Goal: Information Seeking & Learning: Learn about a topic

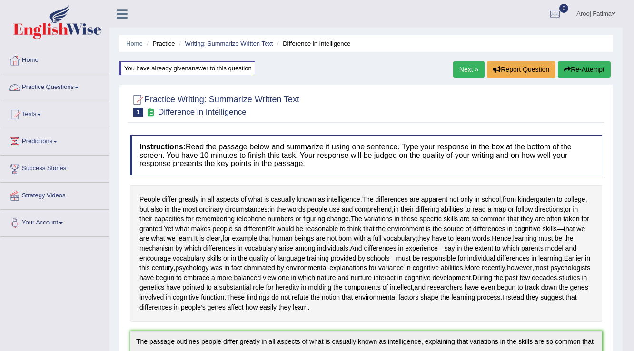
click at [50, 84] on link "Practice Questions" at bounding box center [54, 86] width 109 height 24
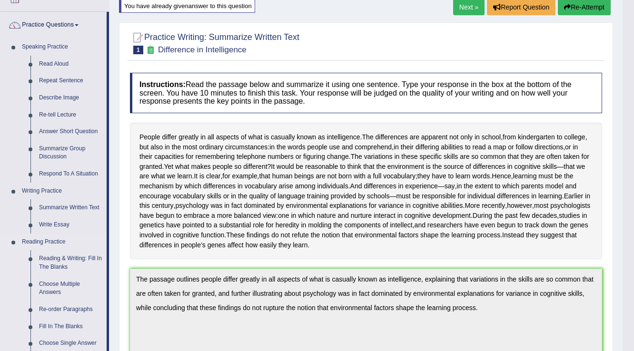
scroll to position [76, 0]
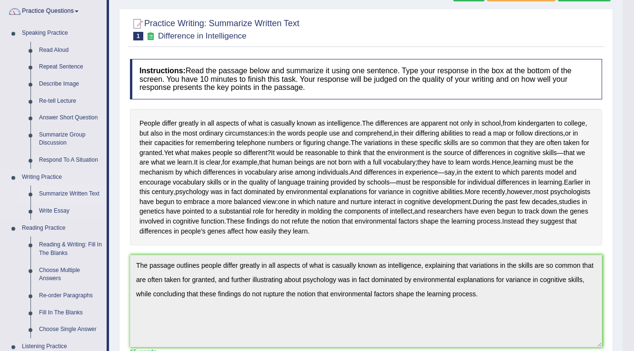
click at [80, 194] on link "Summarize Written Text" at bounding box center [71, 194] width 72 height 17
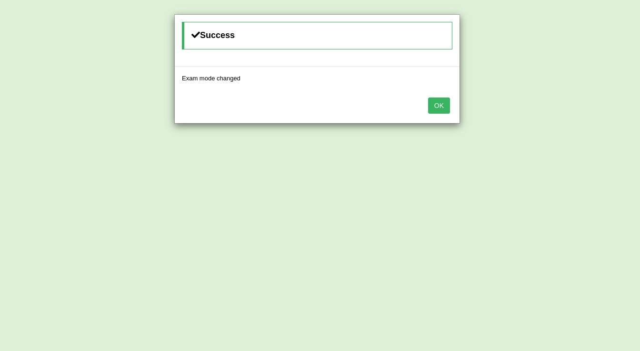
click at [569, 116] on div "Success Exam mode changed OK" at bounding box center [320, 175] width 640 height 351
click at [428, 102] on button "OK" at bounding box center [439, 106] width 22 height 16
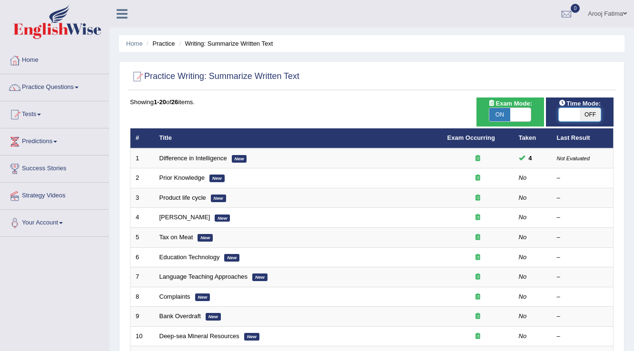
click at [569, 114] on span at bounding box center [569, 114] width 21 height 13
checkbox input "true"
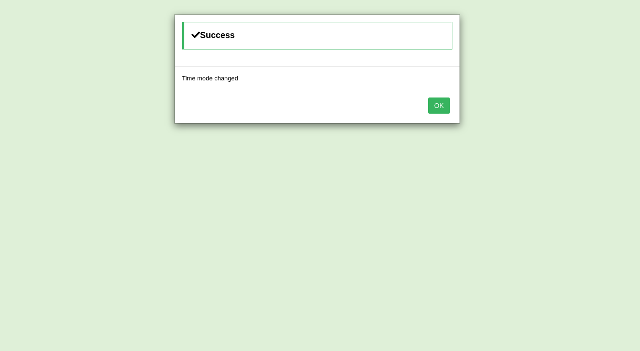
click at [444, 104] on button "OK" at bounding box center [439, 106] width 22 height 16
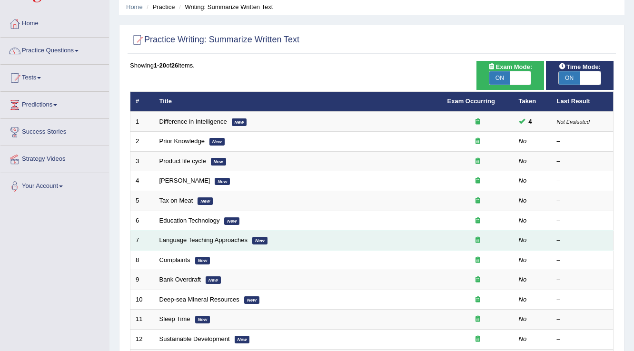
scroll to position [152, 0]
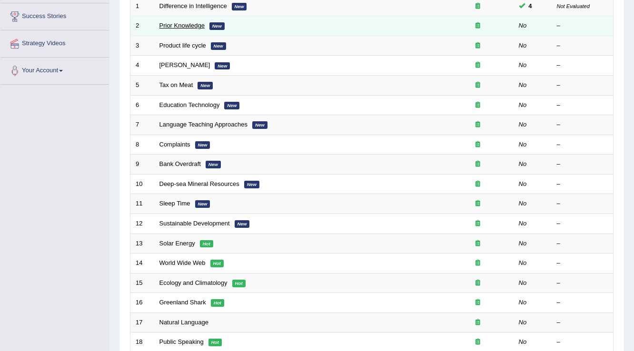
click at [195, 22] on link "Prior Knowledge" at bounding box center [182, 25] width 45 height 7
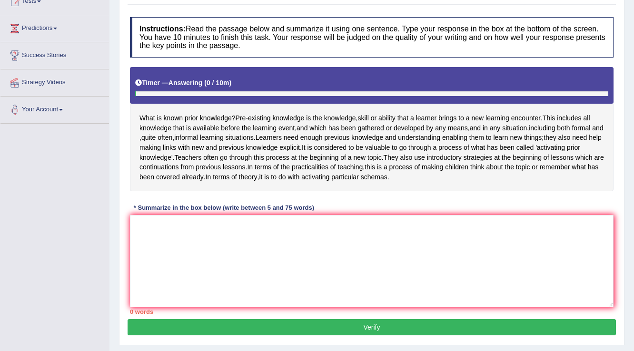
scroll to position [114, 0]
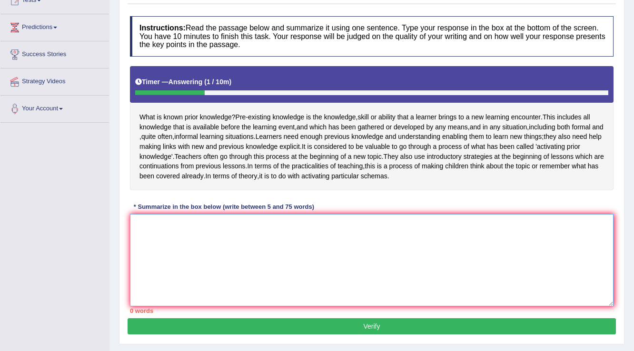
click at [145, 263] on textarea at bounding box center [372, 260] width 484 height 92
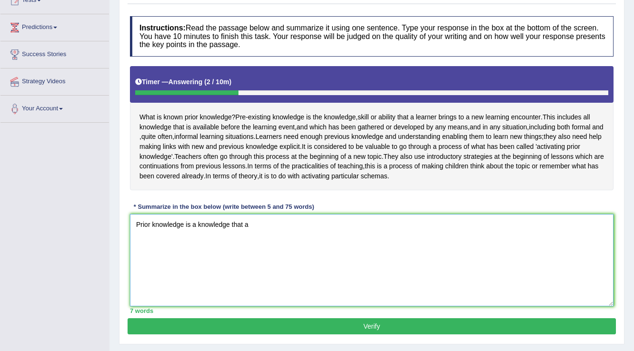
click at [135, 244] on textarea "Prior knowledge is a knowledge that a" at bounding box center [372, 260] width 484 height 92
click at [211, 244] on textarea "The passage discusses Prior knowledge is a knowledge that a" at bounding box center [372, 260] width 484 height 92
click at [323, 242] on textarea "The passage discusses prior knowledge is a knowledge that a" at bounding box center [372, 260] width 484 height 92
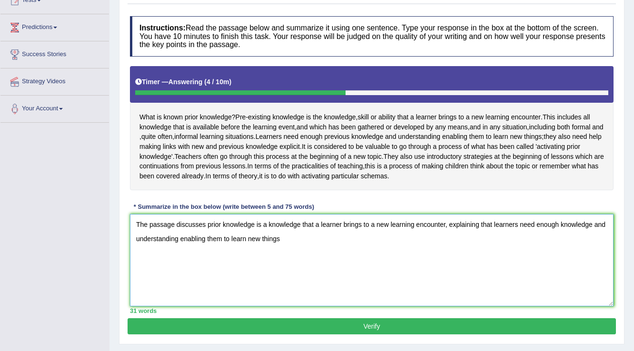
click at [206, 243] on textarea "The passage discusses prior knowledge is a knowledge that a learner brings to a…" at bounding box center [372, 260] width 484 height 92
click at [283, 258] on textarea "The passage outkines prior knowledge is a knowledge that a learner brings to a …" at bounding box center [372, 260] width 484 height 92
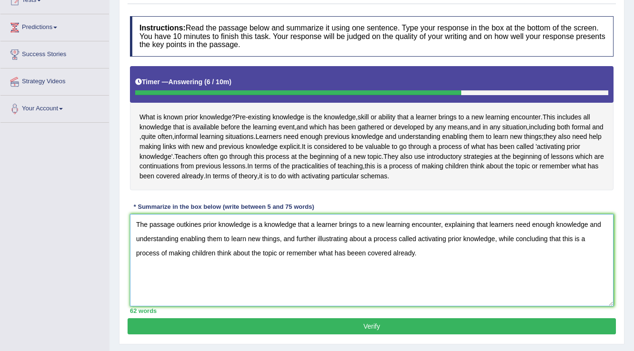
click at [189, 243] on textarea "The passage outkines prior knowledge is a knowledge that a learner brings to a …" at bounding box center [372, 260] width 484 height 92
click at [358, 272] on textarea "The passage outlines prior knowledge is a knowledge that a learner brings to a …" at bounding box center [372, 260] width 484 height 92
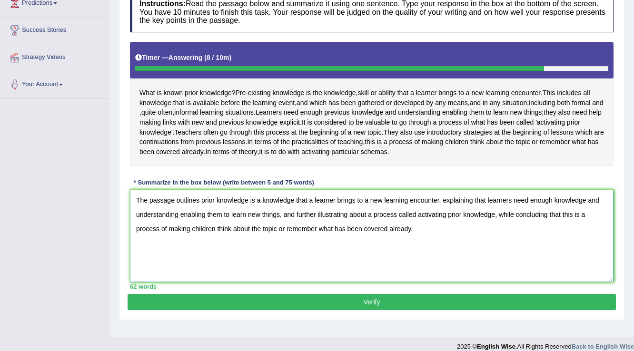
scroll to position [152, 0]
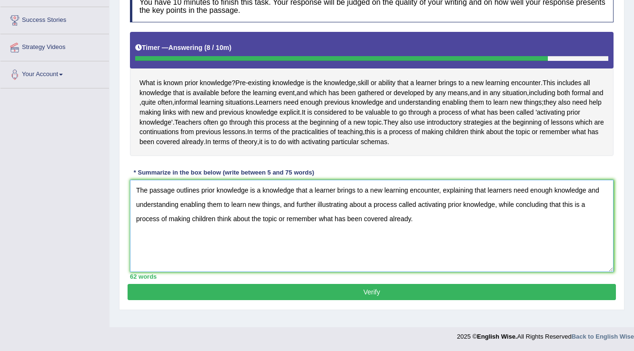
type textarea "The passage outlines prior knowledge is a knowledge that a learner brings to a …"
click at [367, 300] on button "Verify" at bounding box center [372, 292] width 489 height 16
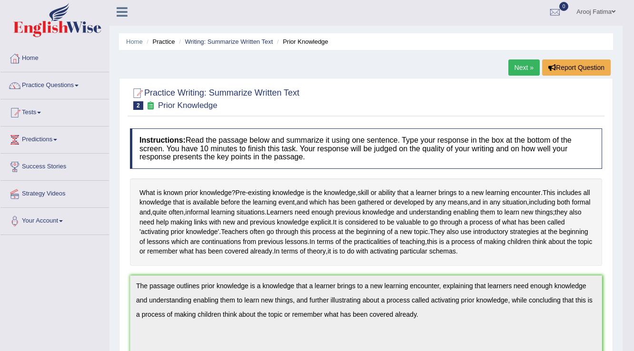
scroll to position [0, 0]
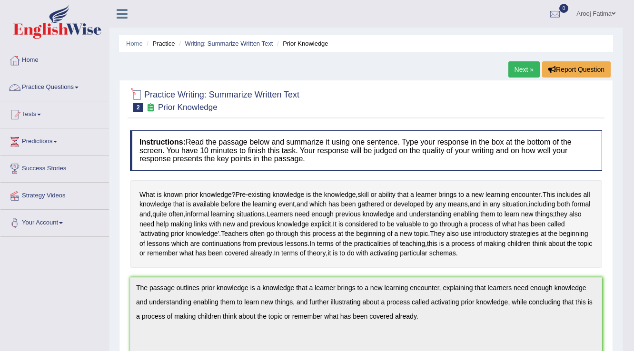
click at [70, 86] on link "Practice Questions" at bounding box center [54, 86] width 109 height 24
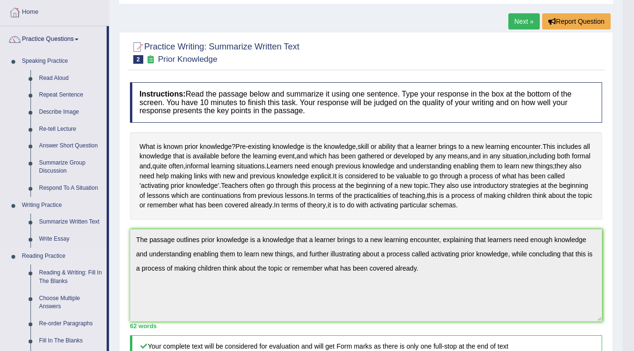
scroll to position [152, 0]
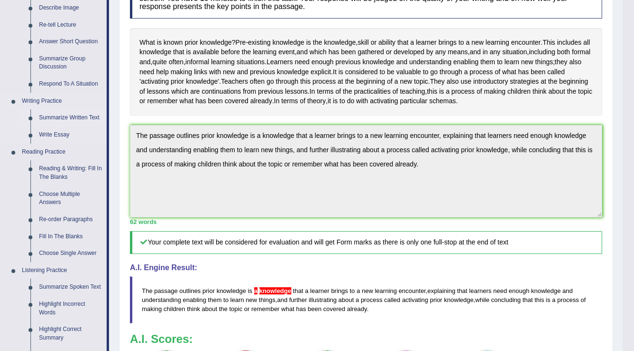
click at [77, 117] on link "Summarize Written Text" at bounding box center [71, 118] width 72 height 17
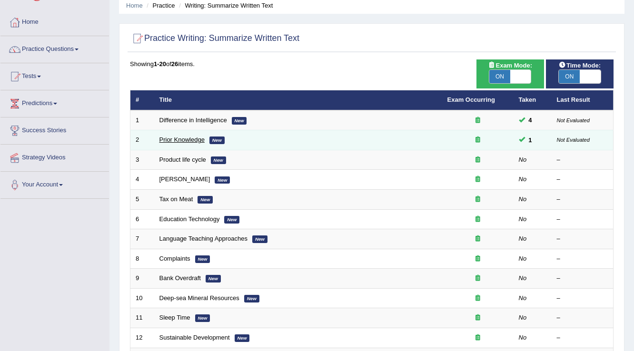
click at [181, 140] on link "Prior Knowledge" at bounding box center [182, 139] width 45 height 7
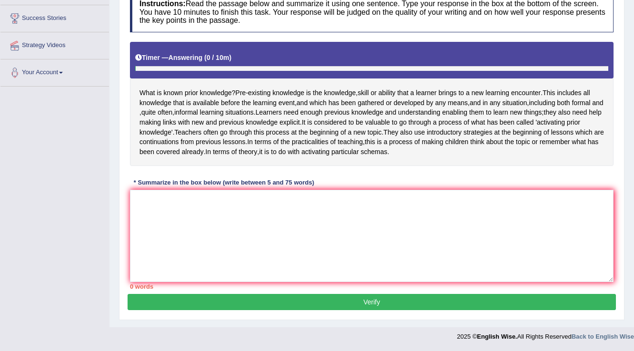
scroll to position [168, 0]
paste textarea "The passage outlines prior knowledge is a knowledge that a learner brings to a …"
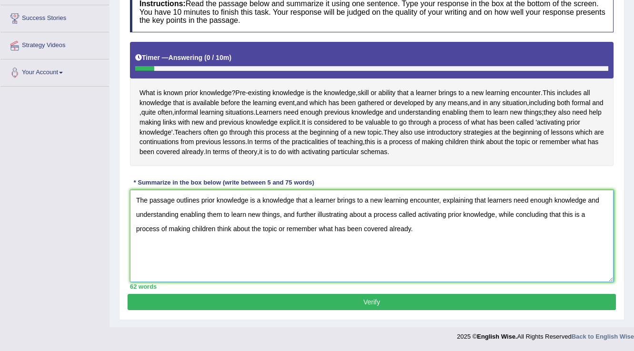
click at [260, 202] on textarea "The passage outlines prior knowledge is a knowledge that a learner brings to a …" at bounding box center [372, 236] width 484 height 92
click at [299, 200] on textarea "The passage outlines prior knowledge is the knowledge that a learner brings to …" at bounding box center [372, 236] width 484 height 92
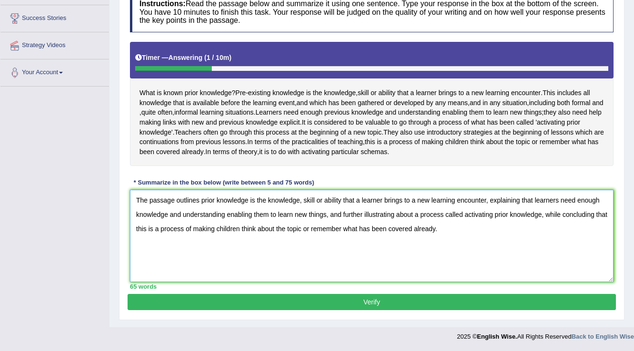
drag, startPoint x: 535, startPoint y: 201, endPoint x: 601, endPoint y: 202, distance: 66.2
click at [601, 202] on textarea "The passage outlines prior knowledge is the knowledge, skill or ability that a …" at bounding box center [372, 236] width 484 height 92
drag, startPoint x: 137, startPoint y: 216, endPoint x: 279, endPoint y: 215, distance: 141.9
click at [279, 215] on textarea "The passage outlines prior knowledge is the knowledge, skill or ability that a …" at bounding box center [372, 236] width 484 height 92
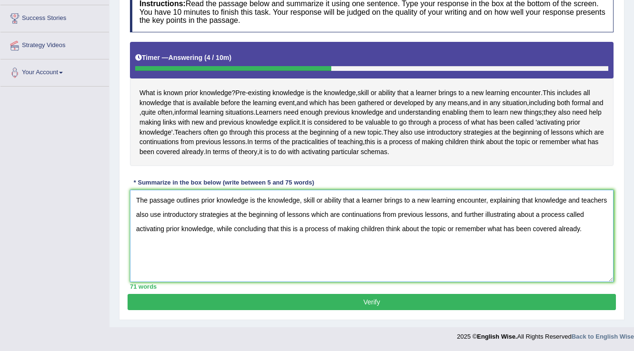
drag, startPoint x: 565, startPoint y: 202, endPoint x: 535, endPoint y: 204, distance: 30.1
click at [535, 204] on textarea "The passage outlines prior knowledge is the knowledge, skill or ability that a …" at bounding box center [372, 236] width 484 height 92
click at [545, 202] on textarea "The passage outlines prior knowledge is the knowledge, skill or ability that a …" at bounding box center [372, 236] width 484 height 92
click at [565, 204] on textarea "The passage outlines prior knowledge is the knowledge, skill or ability that a …" at bounding box center [372, 236] width 484 height 92
click at [577, 201] on textarea "The passage outlines prior knowledge is the knowledge, skill or ability that a …" at bounding box center [372, 236] width 484 height 92
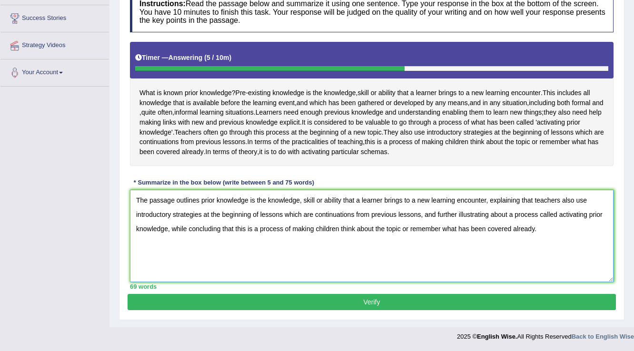
drag, startPoint x: 509, startPoint y: 215, endPoint x: 168, endPoint y: 240, distance: 341.8
click at [168, 240] on textarea "The passage outlines prior knowledge is the knowledge, skill or ability that a …" at bounding box center [372, 236] width 484 height 92
click at [534, 201] on textarea "The passage outlines prior knowledge is the knowledge, skill or ability that a …" at bounding box center [372, 236] width 484 height 92
paste textarea "a process called activating prior knowledge"
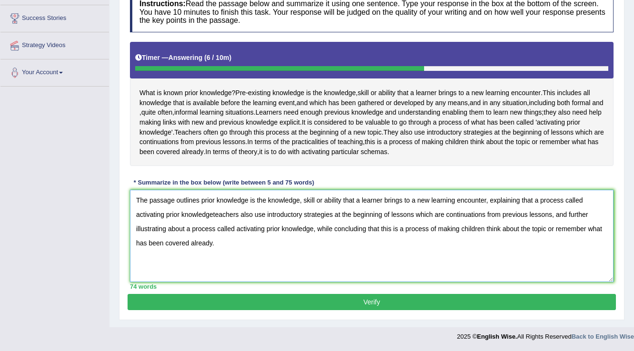
drag, startPoint x: 312, startPoint y: 230, endPoint x: 136, endPoint y: 233, distance: 176.2
click at [136, 233] on textarea "The passage outlines prior knowledge is the knowledge, skill or ability that a …" at bounding box center [372, 236] width 484 height 92
click at [212, 217] on textarea "The passage outlines prior knowledge is the knowledge, skill or ability that a …" at bounding box center [372, 236] width 484 height 92
drag, startPoint x: 591, startPoint y: 217, endPoint x: 556, endPoint y: 217, distance: 35.2
click at [556, 217] on textarea "The passage outlines prior knowledge is the knowledge, skill or ability that a …" at bounding box center [372, 236] width 484 height 92
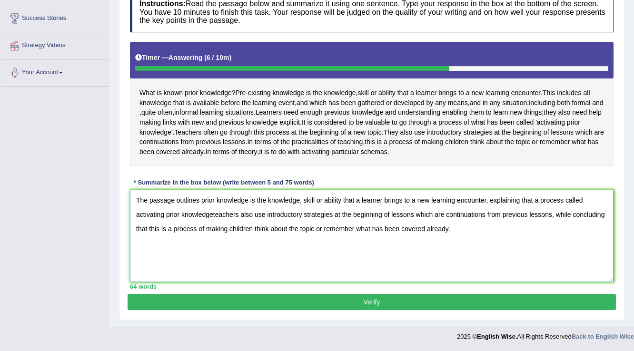
click at [213, 212] on textarea "The passage outlines prior knowledge is the knowledge, skill or ability that a …" at bounding box center [372, 236] width 484 height 92
drag, startPoint x: 533, startPoint y: 201, endPoint x: 489, endPoint y: 205, distance: 43.5
click at [489, 205] on textarea "The passage outlines prior knowledge is the knowledge, skill or ability that a …" at bounding box center [372, 236] width 484 height 92
click at [212, 216] on textarea "The passage outlines prior knowledge is the knowledge, skill or ability that a …" at bounding box center [372, 236] width 484 height 92
paste textarea "explaining that"
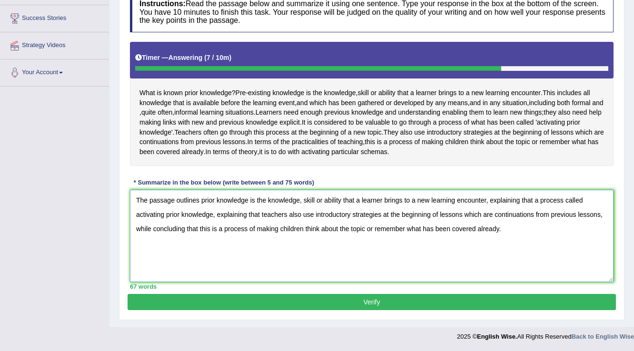
drag, startPoint x: 533, startPoint y: 202, endPoint x: 489, endPoint y: 204, distance: 43.4
click at [489, 204] on textarea "The passage outlines prior knowledge is the knowledge, skill or ability that a …" at bounding box center [372, 236] width 484 height 92
type textarea "The passage outlines prior knowledge is the knowledge, skill or ability that a …"
click at [375, 300] on button "Verify" at bounding box center [372, 302] width 489 height 16
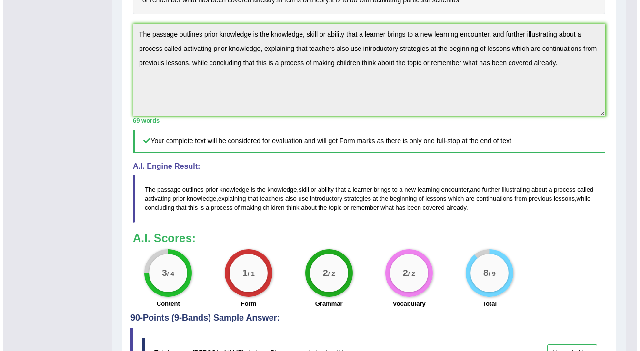
scroll to position [277, 0]
